Goal: Information Seeking & Learning: Learn about a topic

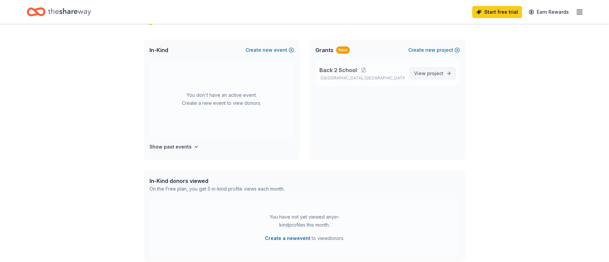
scroll to position [133, 0]
click at [441, 73] on span "project" at bounding box center [435, 72] width 16 height 6
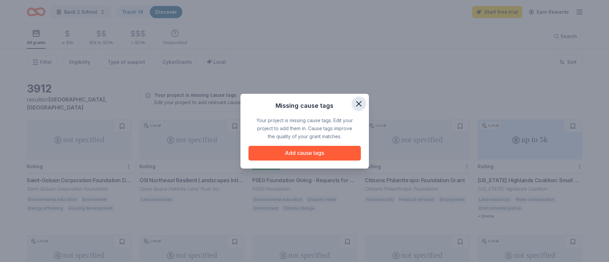
click at [360, 104] on icon "button" at bounding box center [358, 103] width 9 height 9
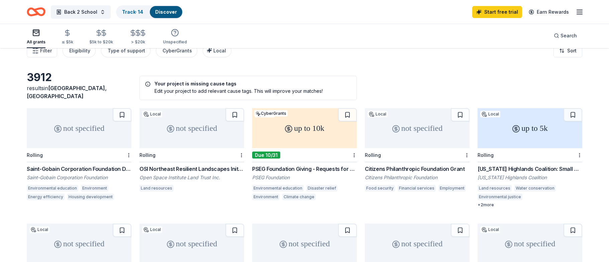
scroll to position [10, 0]
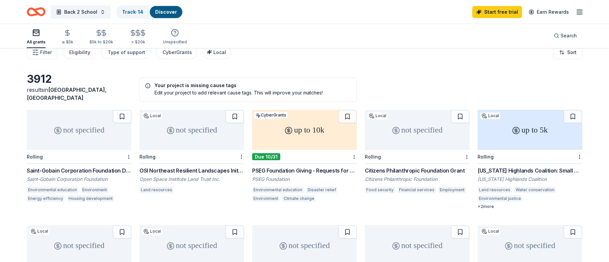
click at [94, 167] on div "Saint-Gobain Corporation Foundation Direct Grants" at bounding box center [79, 171] width 105 height 8
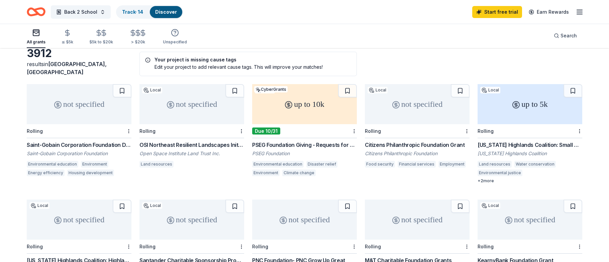
scroll to position [39, 0]
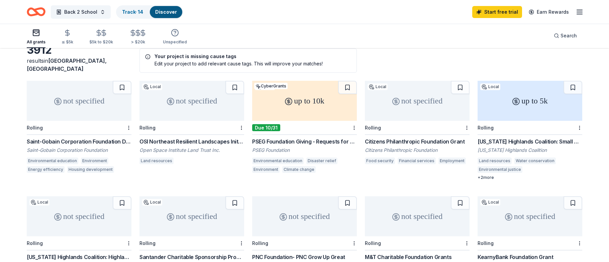
click at [439, 138] on div "Citizens Philanthropic Foundation Grant" at bounding box center [417, 142] width 105 height 8
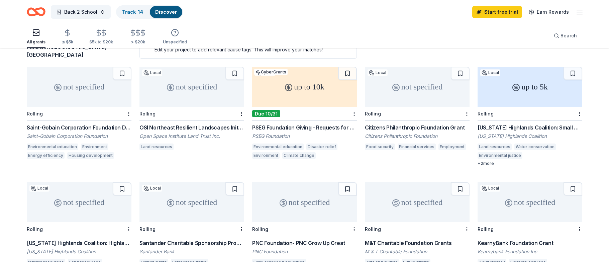
scroll to position [48, 0]
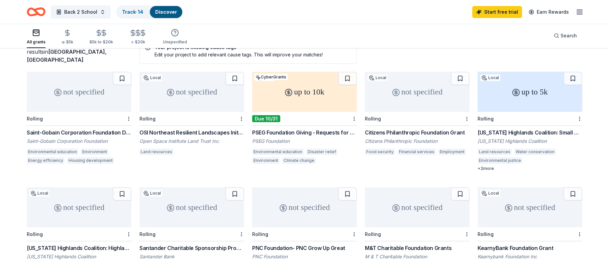
click at [411, 129] on div "Citizens Philanthropic Foundation Grant" at bounding box center [417, 133] width 105 height 8
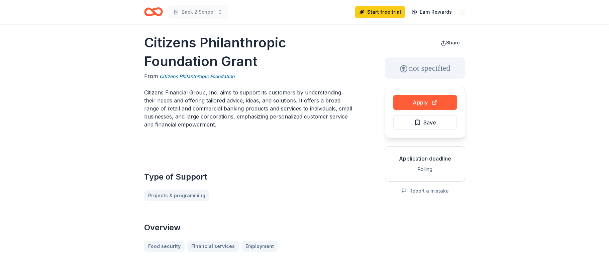
scroll to position [4, 0]
drag, startPoint x: 255, startPoint y: 64, endPoint x: 158, endPoint y: 50, distance: 98.5
click at [161, 51] on h1 "Citizens Philanthropic Foundation Grant" at bounding box center [248, 52] width 209 height 37
drag, startPoint x: 145, startPoint y: 42, endPoint x: 192, endPoint y: 52, distance: 47.9
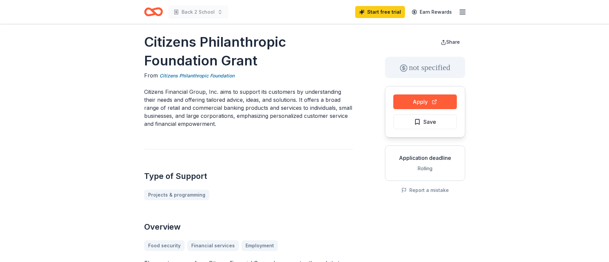
click at [191, 52] on h1 "Citizens Philanthropic Foundation Grant" at bounding box center [248, 51] width 209 height 37
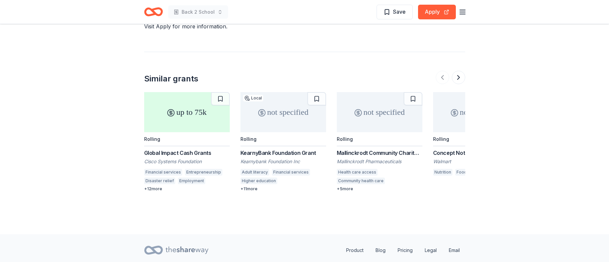
scroll to position [852, 0]
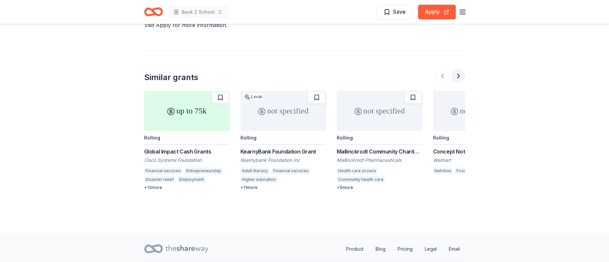
click at [459, 70] on button at bounding box center [458, 76] width 13 height 13
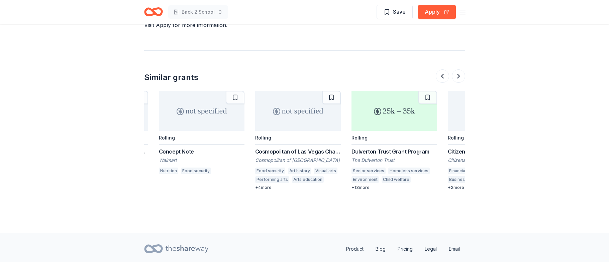
scroll to position [0, 271]
click at [175, 148] on div "Concept Note" at bounding box center [204, 152] width 86 height 8
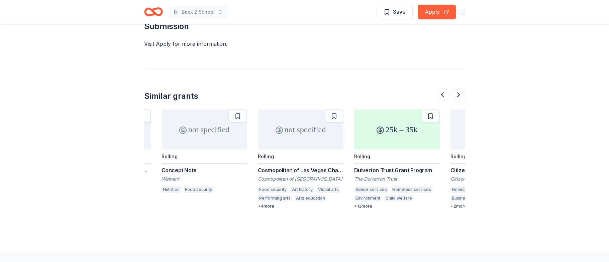
scroll to position [834, 0]
click at [396, 166] on div "Dulverton Trust Grant Program" at bounding box center [397, 170] width 86 height 8
click at [465, 14] on icon "button" at bounding box center [462, 12] width 8 height 8
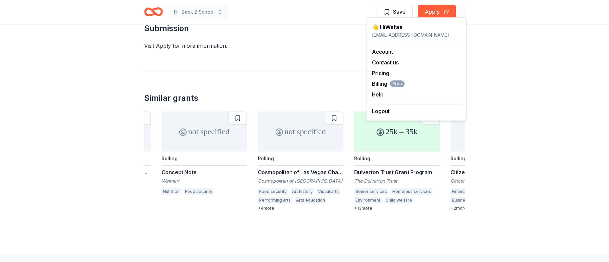
click at [464, 15] on icon "button" at bounding box center [462, 12] width 8 height 8
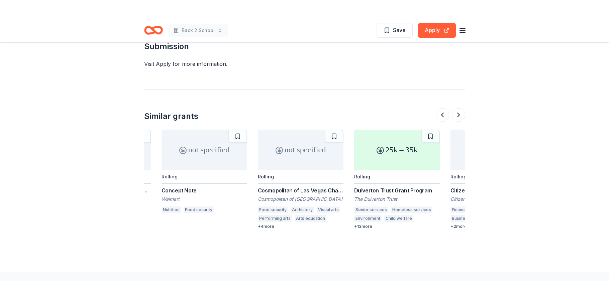
scroll to position [827, 0]
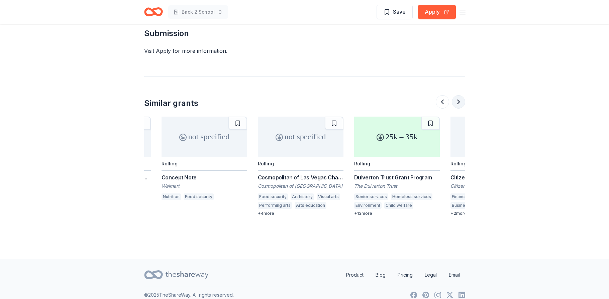
click at [457, 96] on button at bounding box center [458, 101] width 13 height 13
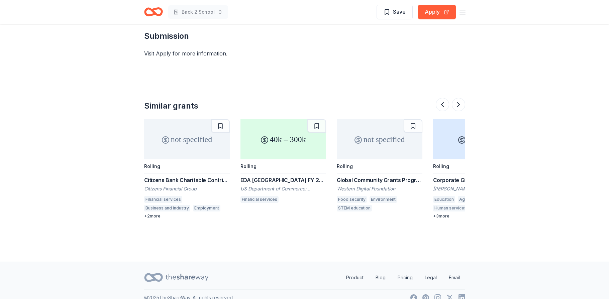
scroll to position [825, 0]
click at [370, 176] on div "Global Community Grants Program" at bounding box center [380, 180] width 86 height 8
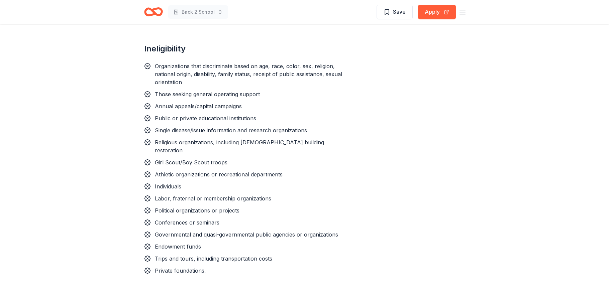
scroll to position [537, 0]
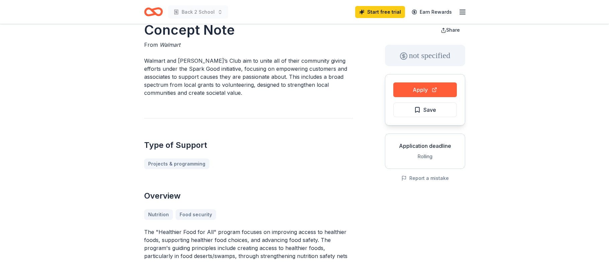
scroll to position [15, 0]
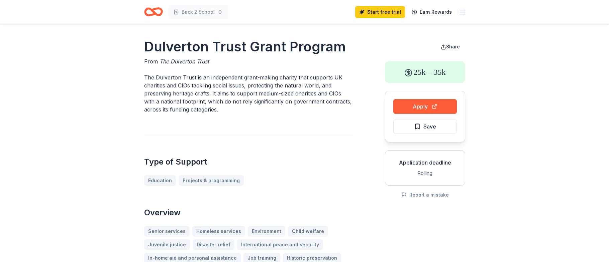
scroll to position [2, 0]
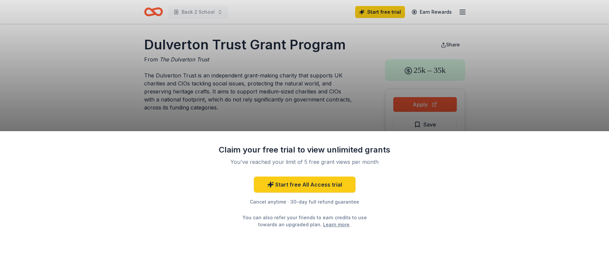
click at [326, 111] on div "Claim your free trial to view unlimited grants You've reached your limit of 5 f…" at bounding box center [304, 131] width 609 height 262
click at [277, 97] on div "Claim your free trial to view unlimited grants You've reached your limit of 5 f…" at bounding box center [304, 131] width 609 height 262
click at [276, 79] on div "Claim your free trial to view unlimited grants You've reached your limit of 5 f…" at bounding box center [304, 131] width 609 height 262
drag, startPoint x: 265, startPoint y: 74, endPoint x: 280, endPoint y: 72, distance: 15.5
click at [265, 74] on div "Claim your free trial to view unlimited grants You've reached your limit of 5 f…" at bounding box center [304, 131] width 609 height 262
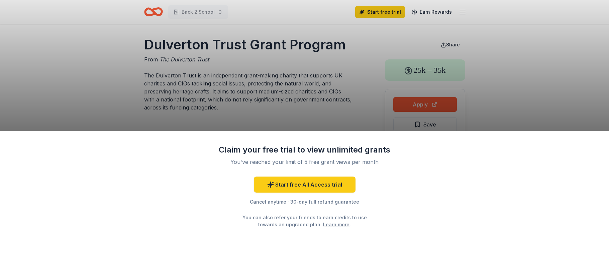
click at [247, 77] on div "Claim your free trial to view unlimited grants You've reached your limit of 5 f…" at bounding box center [304, 131] width 609 height 262
click at [301, 79] on div "Claim your free trial to view unlimited grants You've reached your limit of 5 f…" at bounding box center [304, 131] width 609 height 262
click at [461, 12] on div "Claim your free trial to view unlimited grants You've reached your limit of 5 f…" at bounding box center [304, 131] width 609 height 262
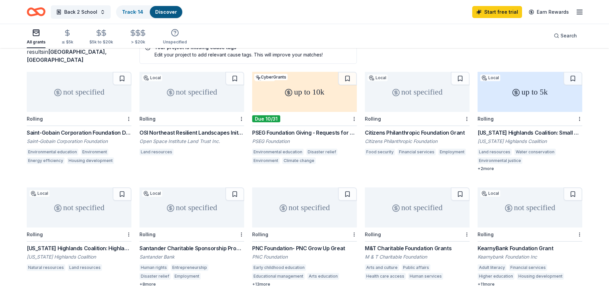
scroll to position [49, 0]
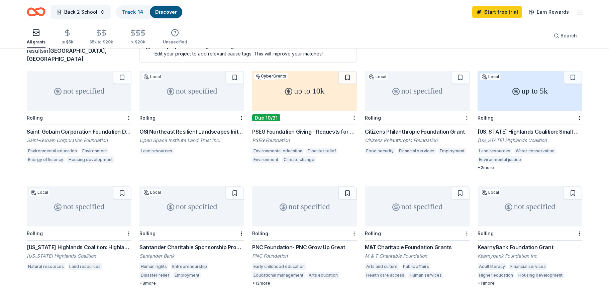
click at [312, 15] on div "Back 2 School Track · 14 Discover Start free trial Earn Rewards" at bounding box center [304, 12] width 555 height 16
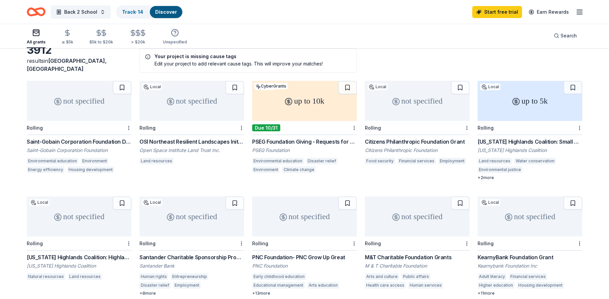
scroll to position [38, 0]
click at [441, 101] on div "not specified" at bounding box center [417, 102] width 105 height 40
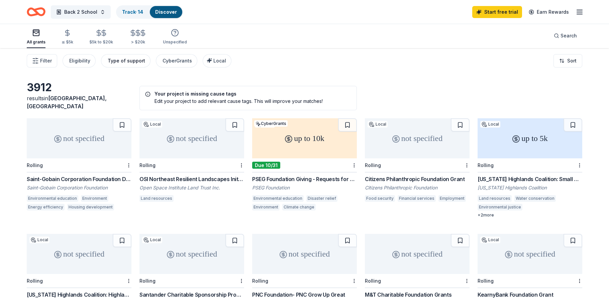
scroll to position [2, 0]
click at [130, 64] on div "Type of support" at bounding box center [126, 60] width 37 height 8
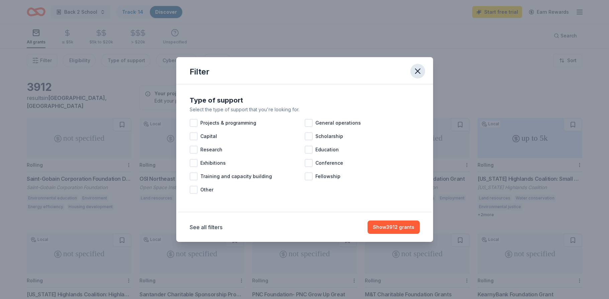
click at [421, 71] on icon "button" at bounding box center [417, 71] width 9 height 9
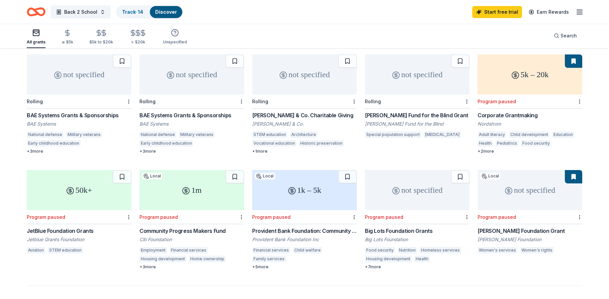
scroll to position [300, 0]
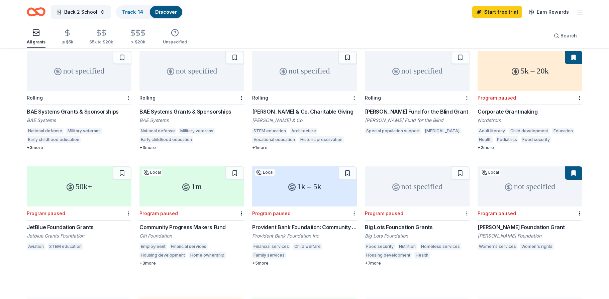
click at [193, 223] on div "Community Progress Makers Fund" at bounding box center [191, 227] width 105 height 8
click at [578, 14] on line "button" at bounding box center [579, 14] width 5 height 0
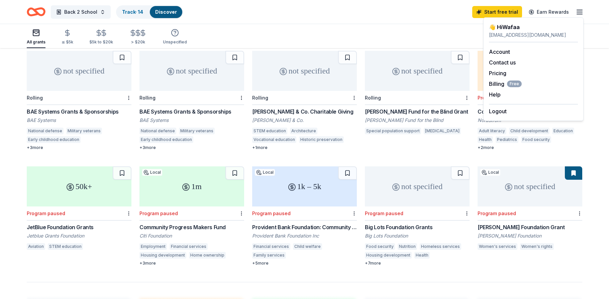
click at [361, 22] on div "Back 2 School Track · 14 Discover Start free trial Earn Rewards" at bounding box center [304, 12] width 609 height 24
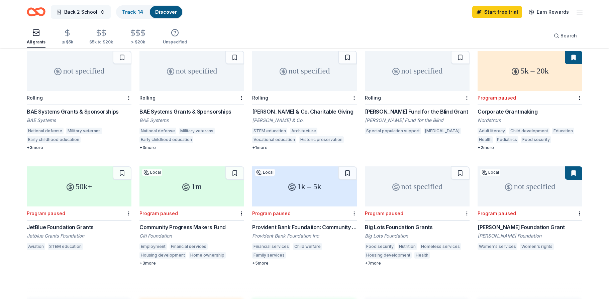
click at [86, 13] on span "Back 2 School" at bounding box center [80, 12] width 33 height 8
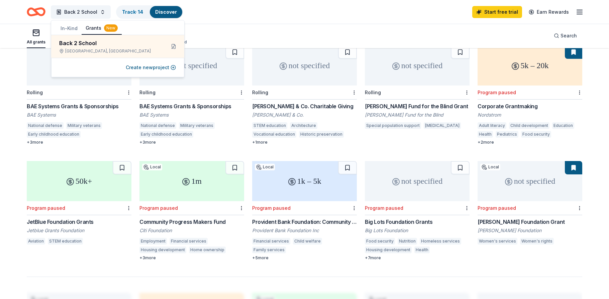
scroll to position [304, 0]
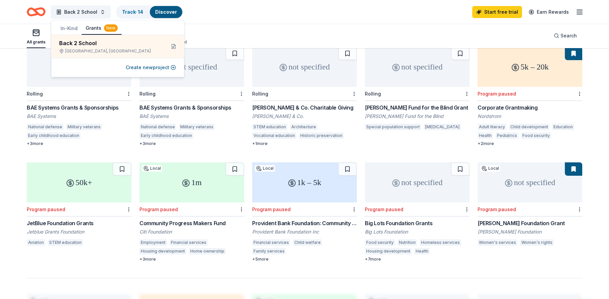
click at [217, 15] on div "Back 2 School Track · 14 Discover Start free trial Earn Rewards" at bounding box center [304, 12] width 555 height 16
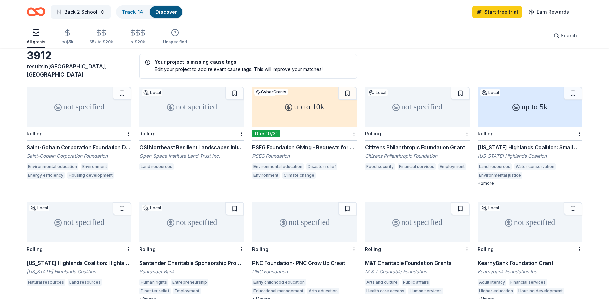
scroll to position [0, 0]
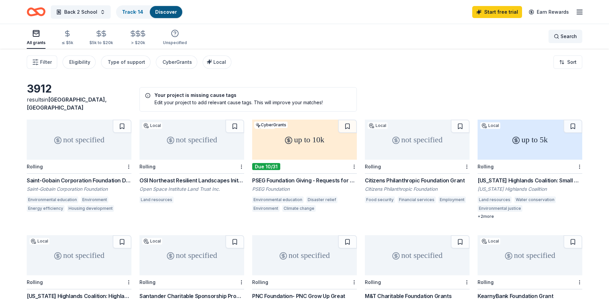
click at [565, 35] on span "Search" at bounding box center [568, 36] width 16 height 8
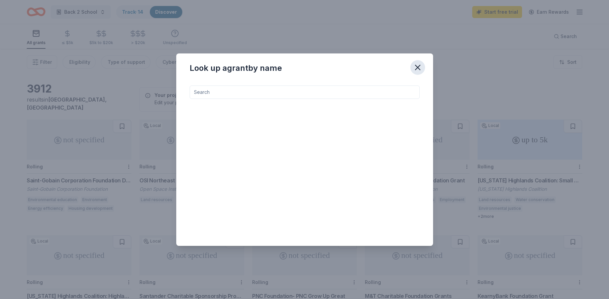
click at [418, 68] on icon "button" at bounding box center [417, 67] width 9 height 9
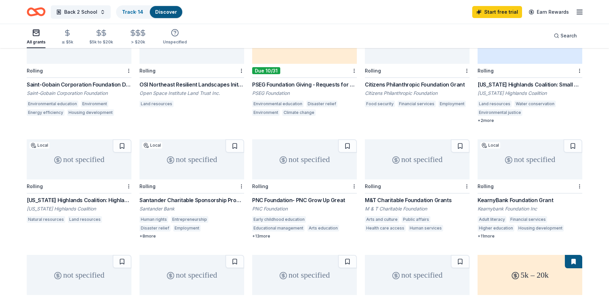
scroll to position [97, 0]
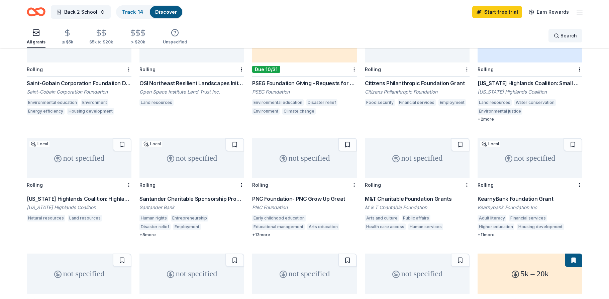
click at [563, 37] on span "Search" at bounding box center [568, 36] width 16 height 8
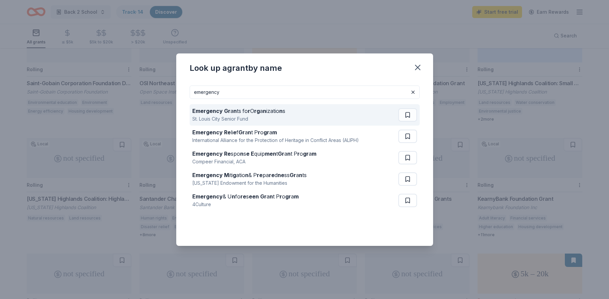
type input "emergency"
click at [254, 111] on strong "rg" at bounding box center [257, 111] width 6 height 7
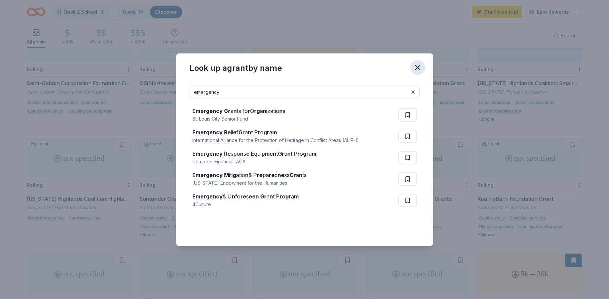
click at [415, 70] on icon "button" at bounding box center [417, 67] width 9 height 9
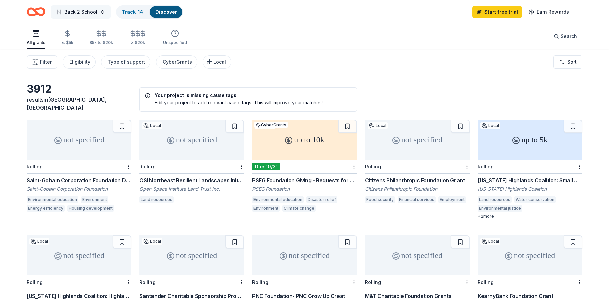
scroll to position [1, 0]
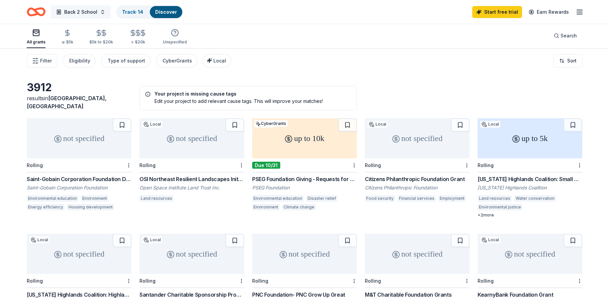
click at [86, 15] on span "Back 2 School" at bounding box center [80, 12] width 33 height 8
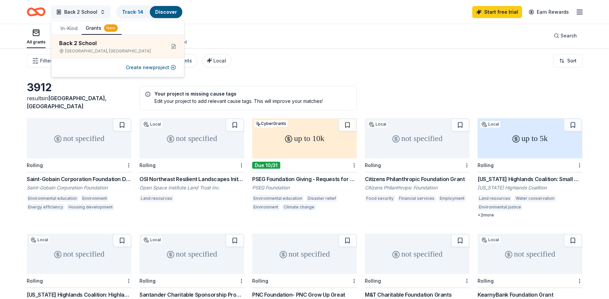
click at [85, 15] on span "Back 2 School" at bounding box center [80, 12] width 33 height 8
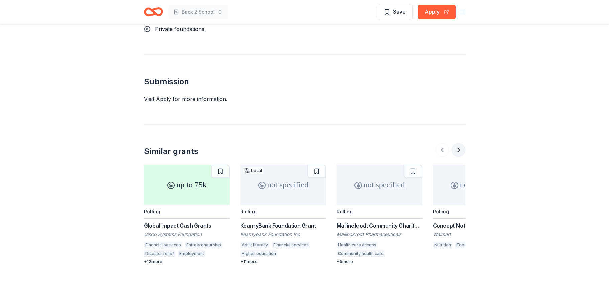
scroll to position [774, 0]
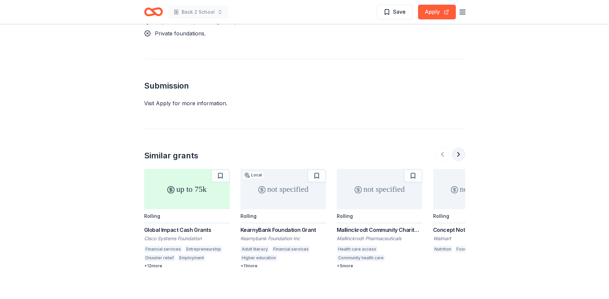
click at [460, 148] on button at bounding box center [458, 154] width 13 height 13
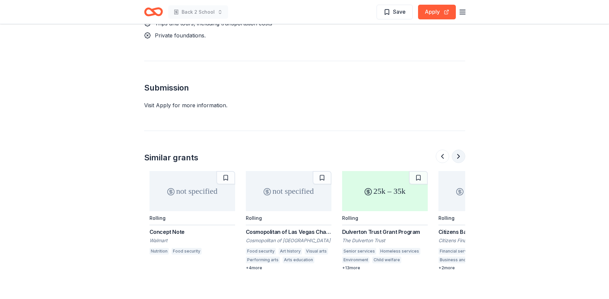
scroll to position [0, 289]
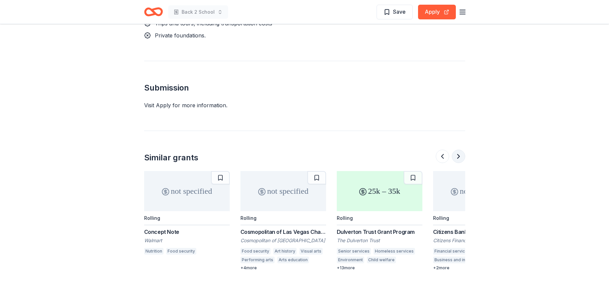
click at [460, 150] on button at bounding box center [458, 156] width 13 height 13
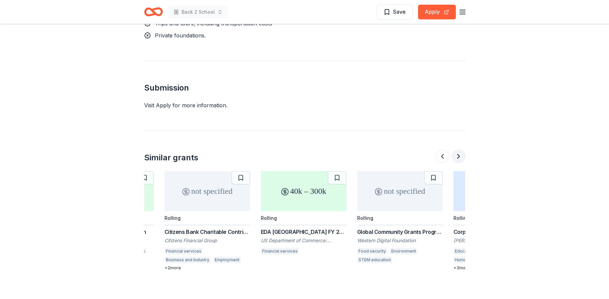
scroll to position [0, 578]
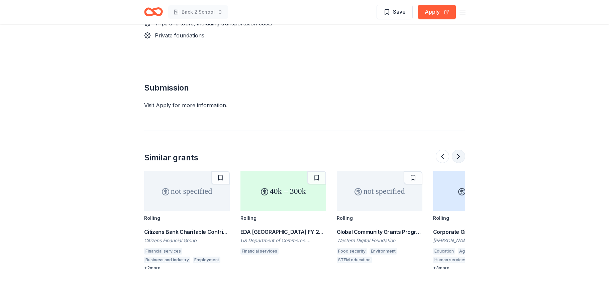
click at [461, 150] on button at bounding box center [458, 156] width 13 height 13
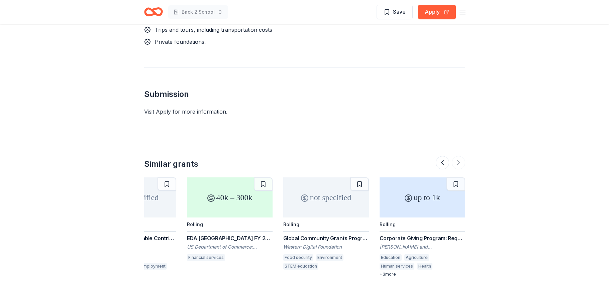
scroll to position [766, 0]
click at [321, 235] on div "Global Community Grants Program" at bounding box center [326, 239] width 86 height 8
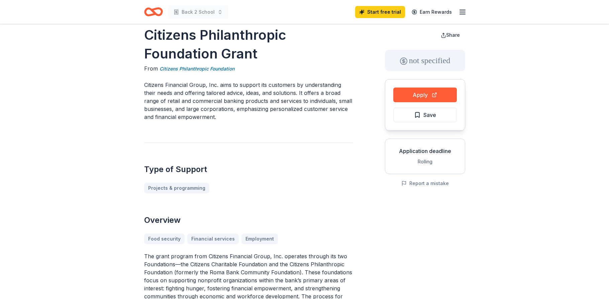
scroll to position [9, 0]
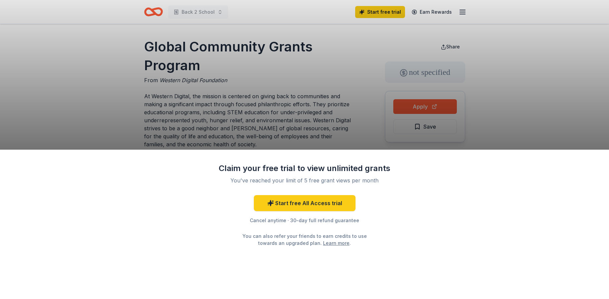
click at [523, 124] on div "Claim your free trial to view unlimited grants You've reached your limit of 5 f…" at bounding box center [304, 149] width 609 height 299
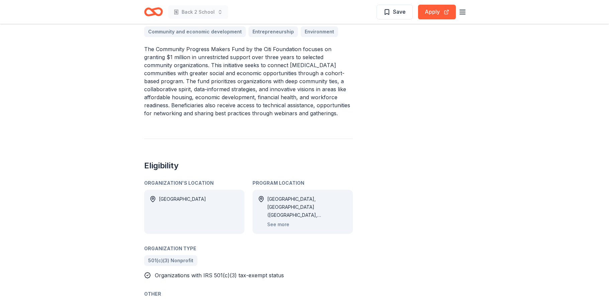
scroll to position [252, 0]
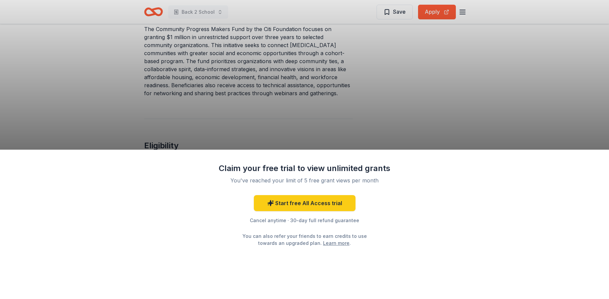
click at [472, 85] on div "Claim your free trial to view unlimited grants You've reached your limit of 5 f…" at bounding box center [304, 149] width 609 height 299
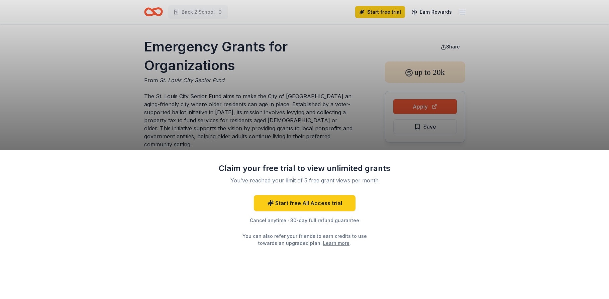
click at [231, 124] on div "Claim your free trial to view unlimited grants You've reached your limit of 5 f…" at bounding box center [304, 149] width 609 height 299
